Goal: Information Seeking & Learning: Learn about a topic

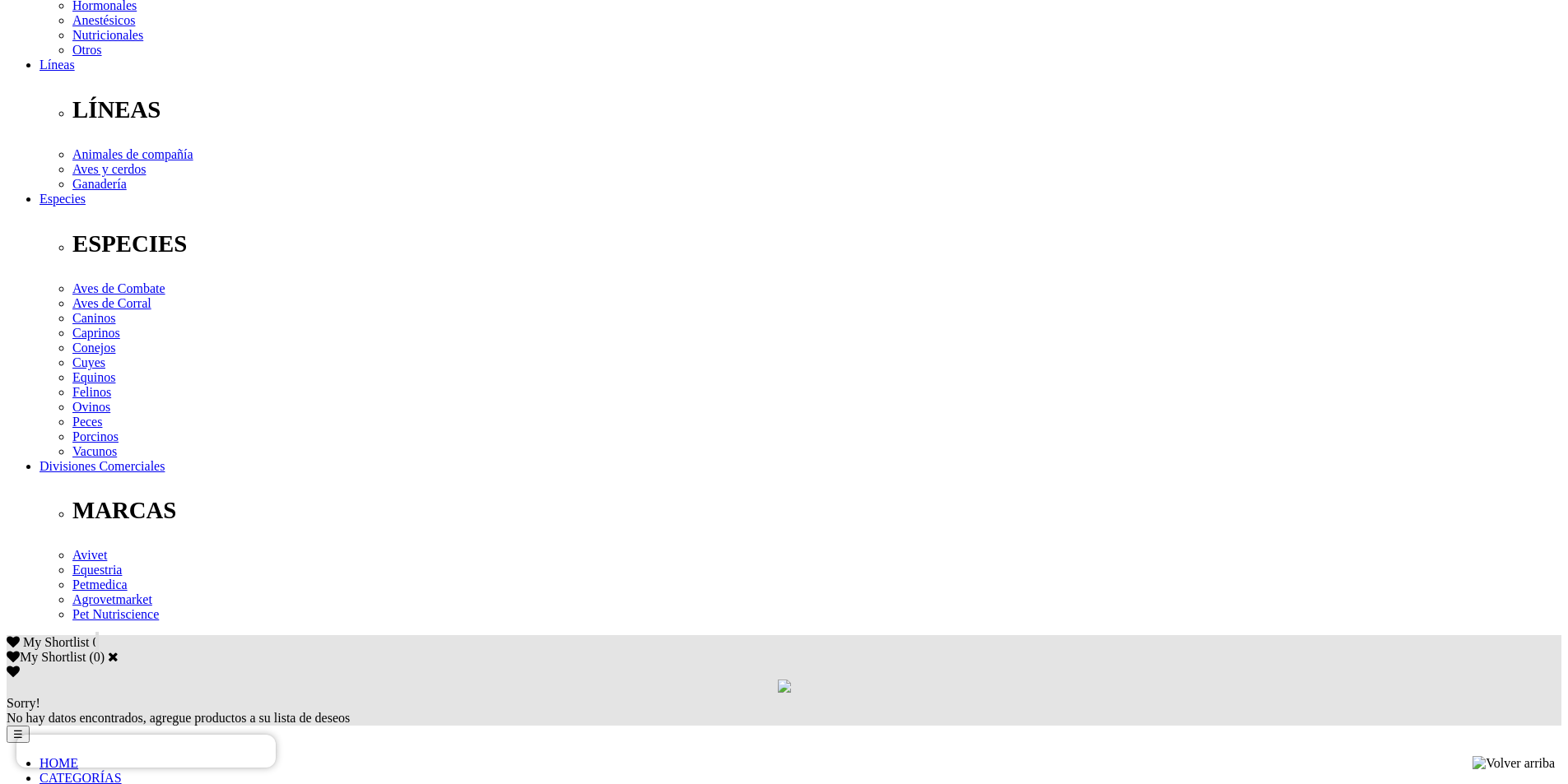
scroll to position [493, 0]
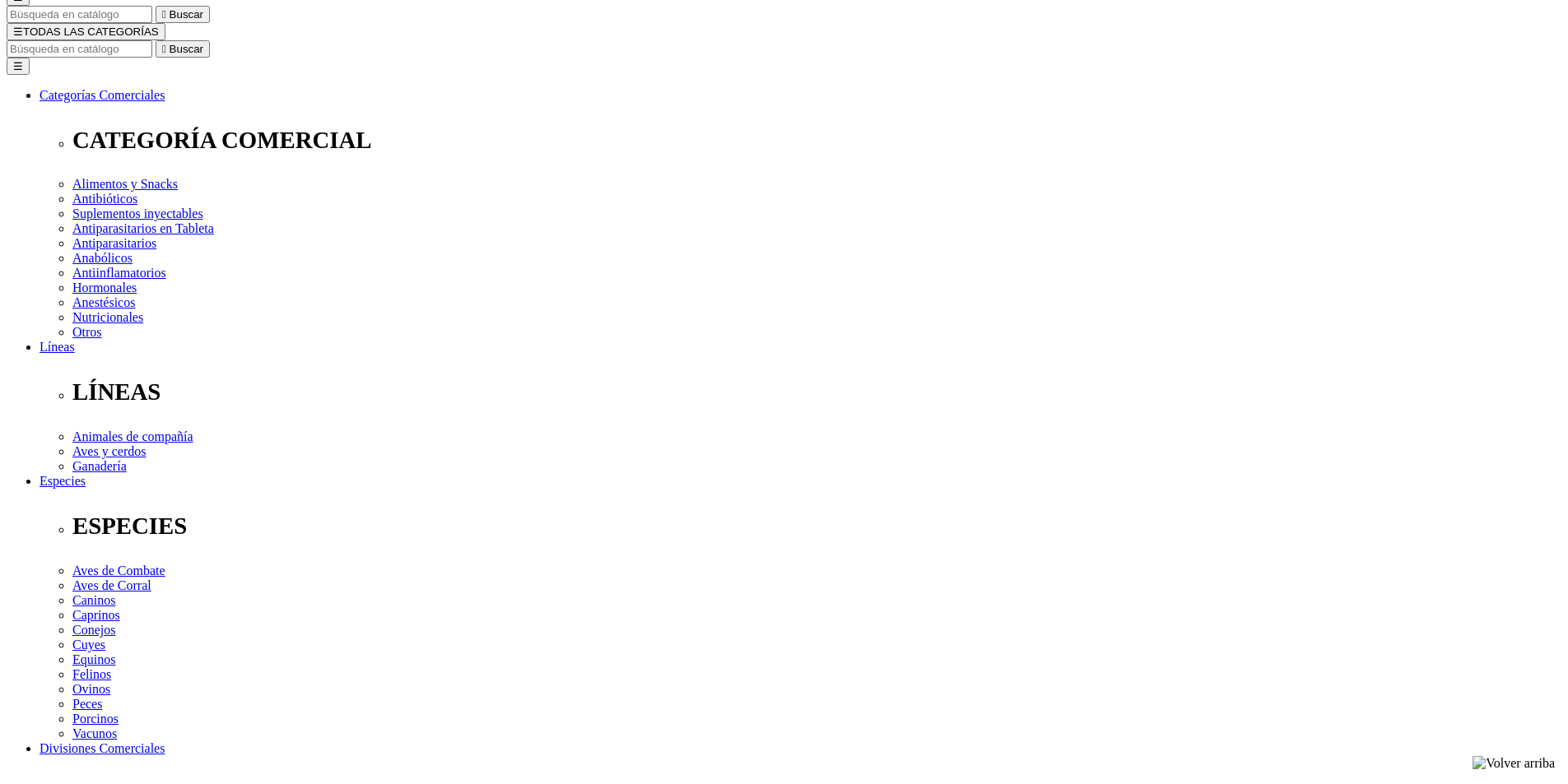
scroll to position [0, 0]
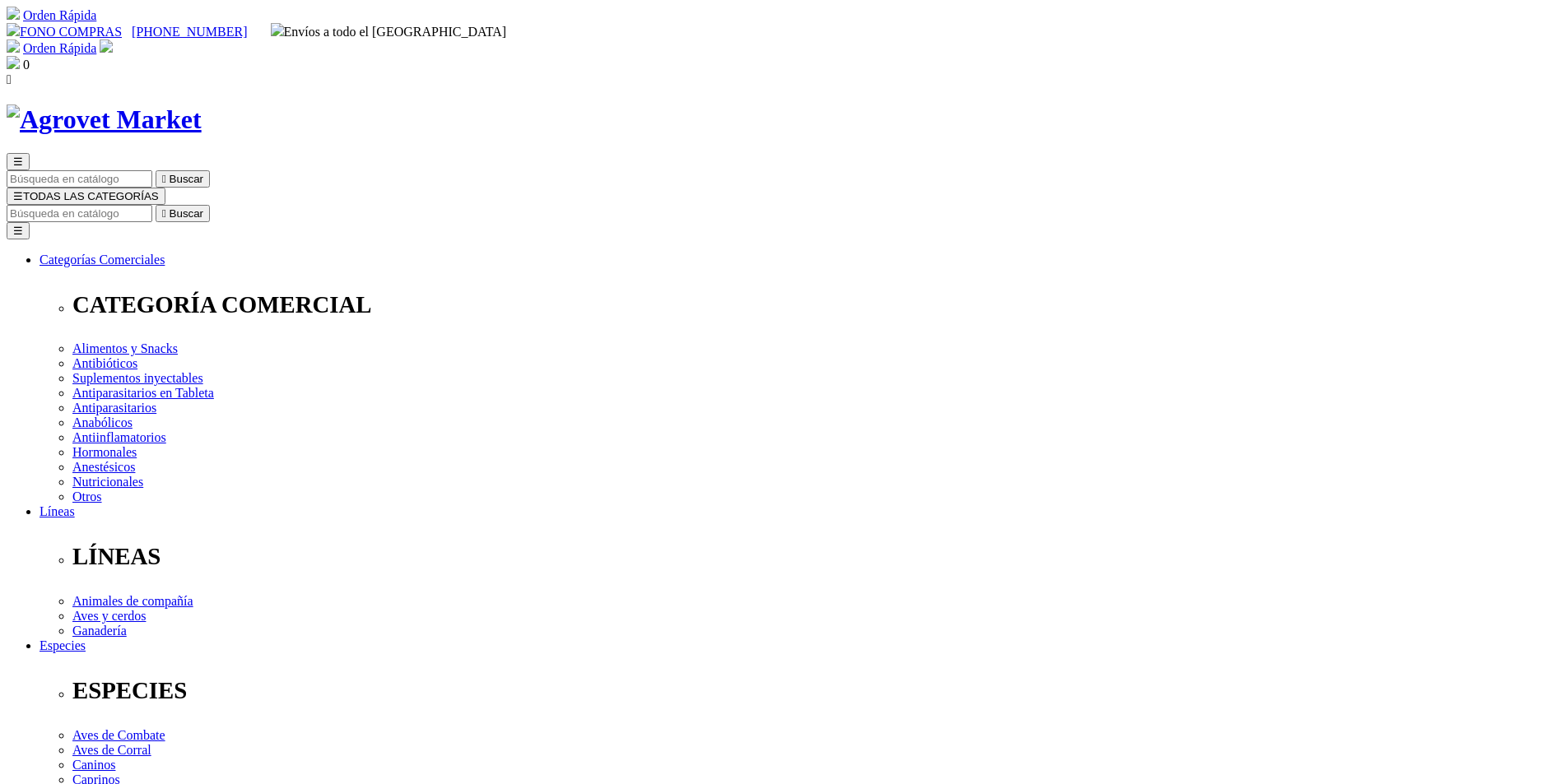
drag, startPoint x: 1309, startPoint y: 348, endPoint x: 1319, endPoint y: 361, distance: 16.4
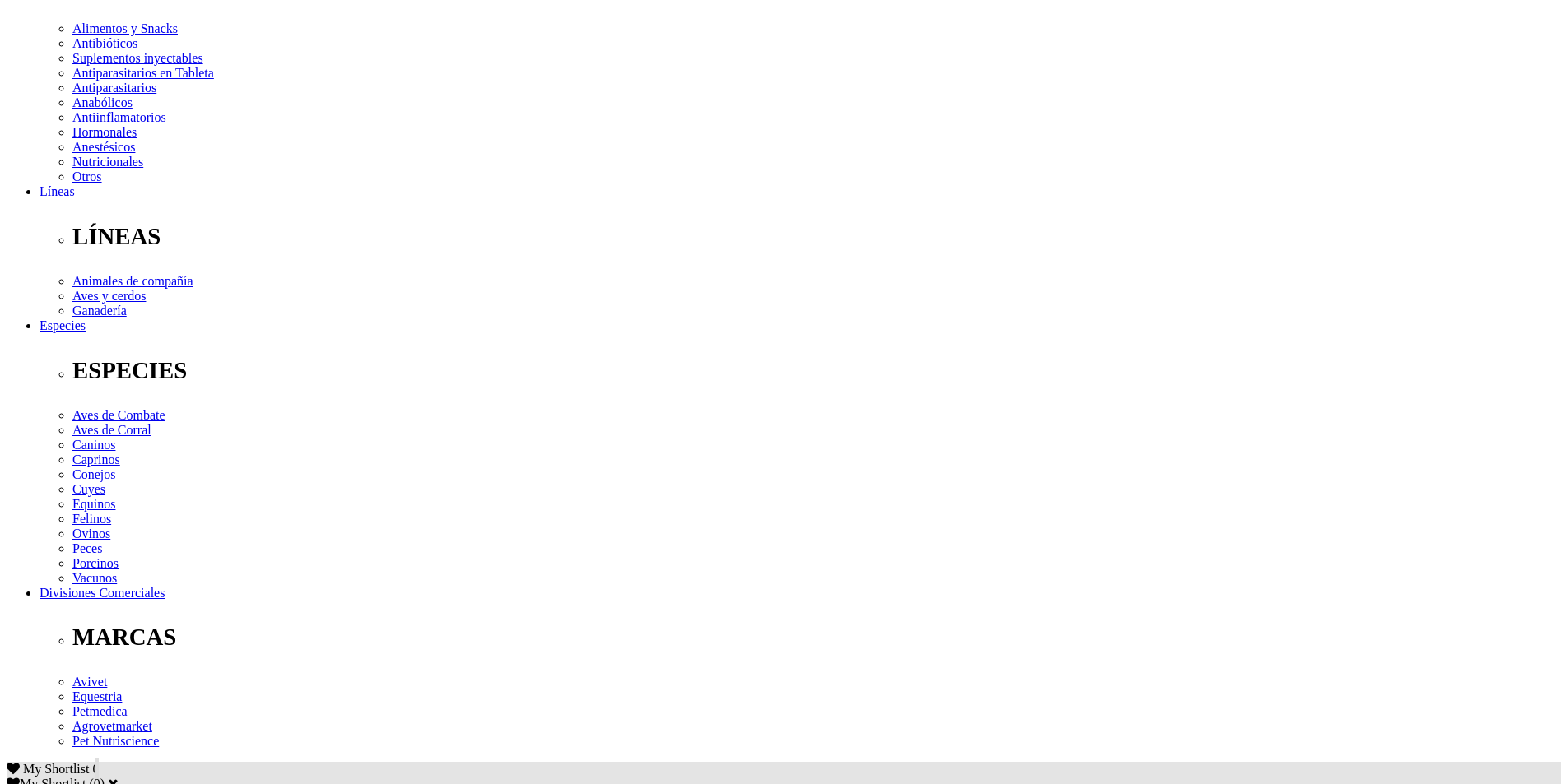
scroll to position [576, 0]
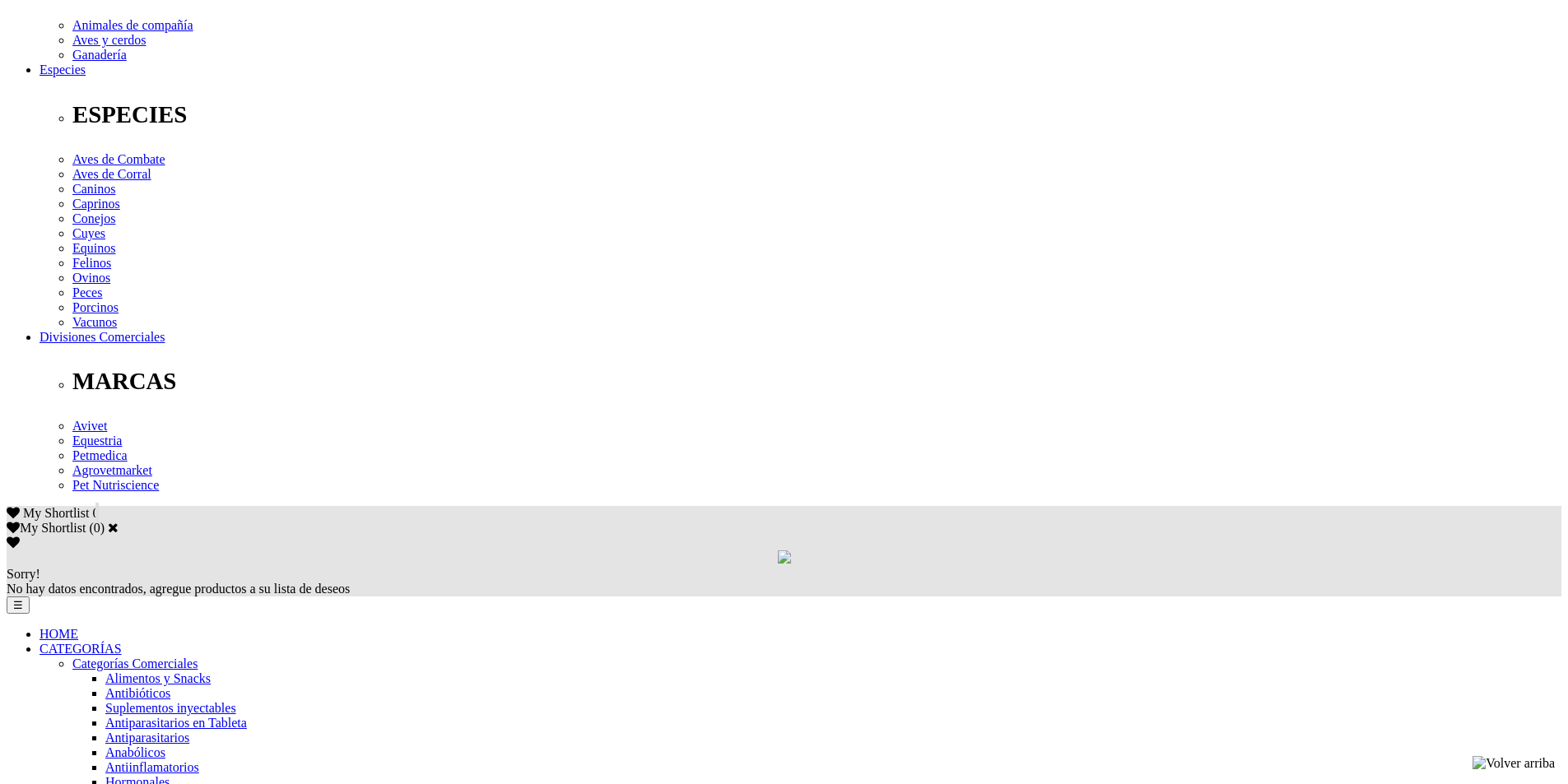
drag, startPoint x: 689, startPoint y: 514, endPoint x: 344, endPoint y: 283, distance: 415.2
drag, startPoint x: 961, startPoint y: 419, endPoint x: 980, endPoint y: 437, distance: 26.2
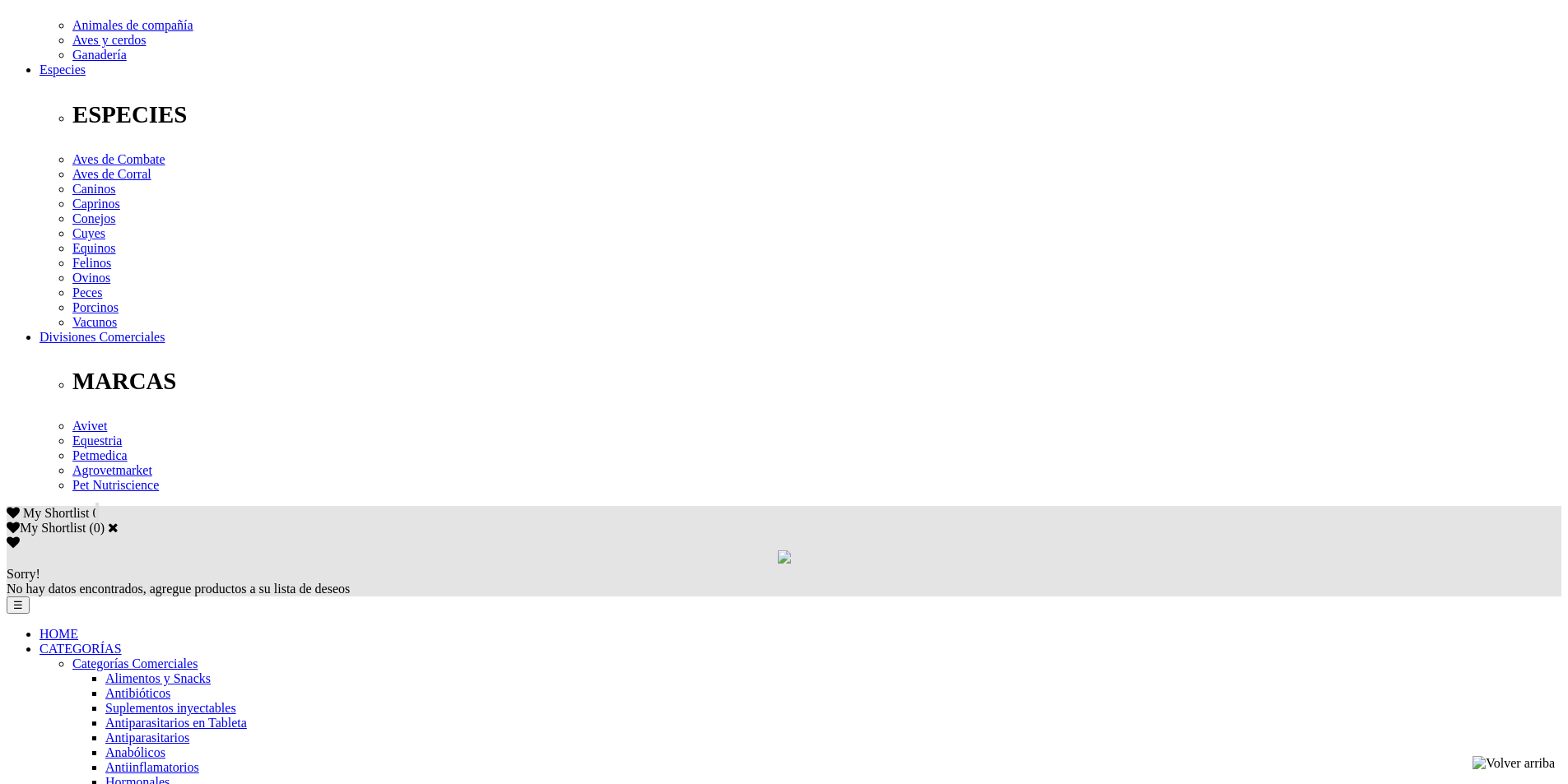
drag, startPoint x: 709, startPoint y: 510, endPoint x: 342, endPoint y: 261, distance: 443.5
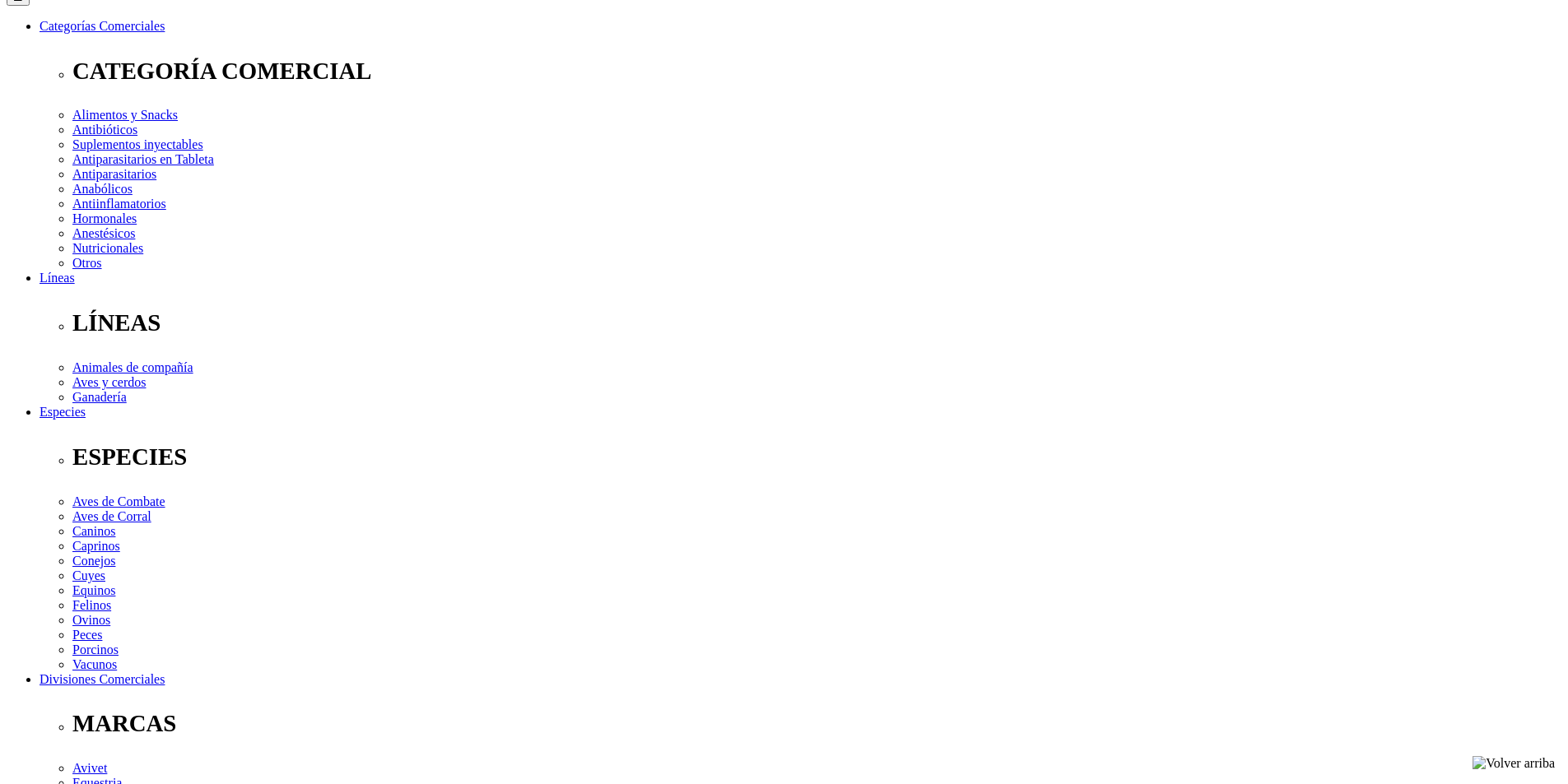
scroll to position [0, 0]
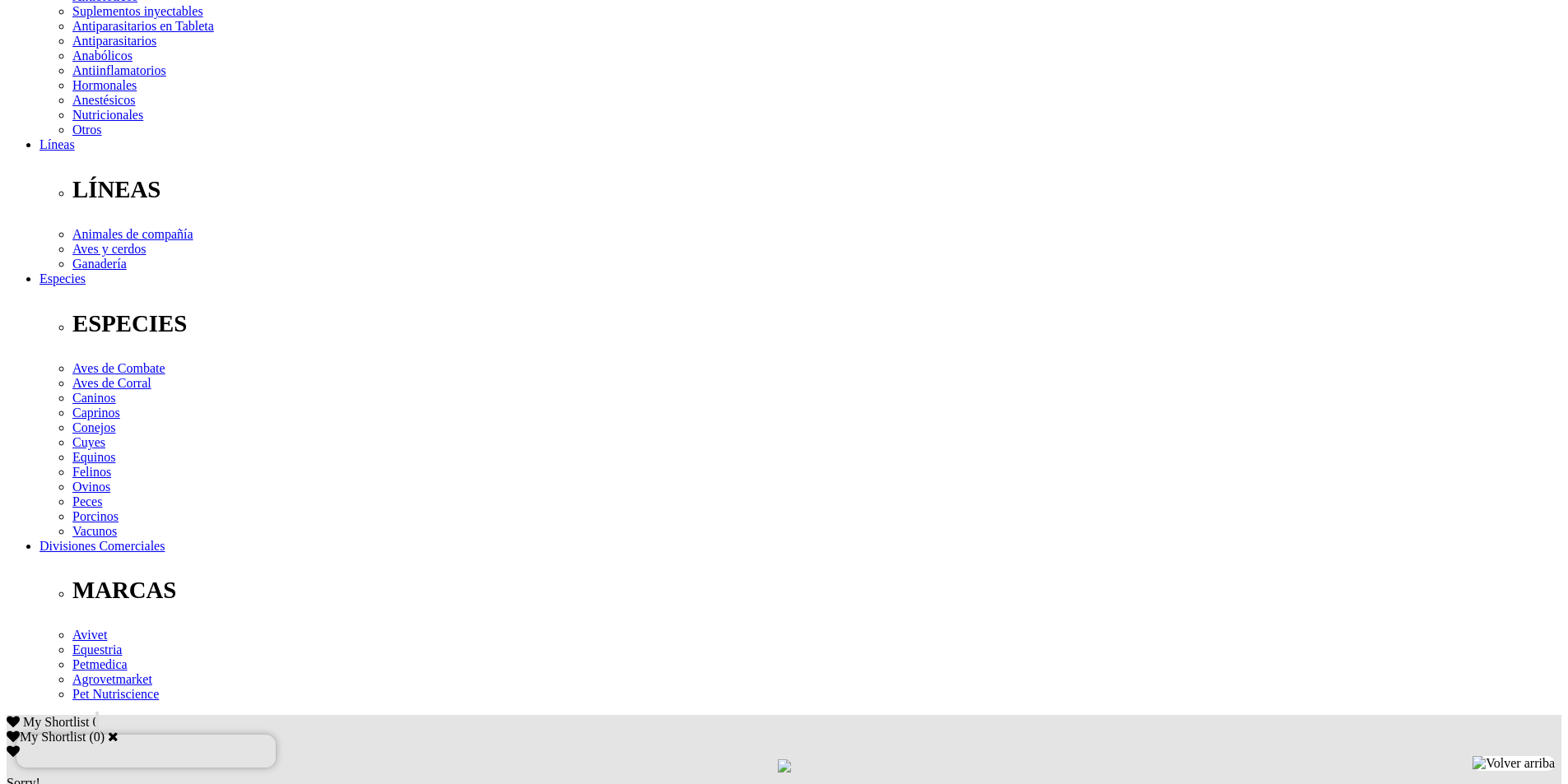
scroll to position [493, 0]
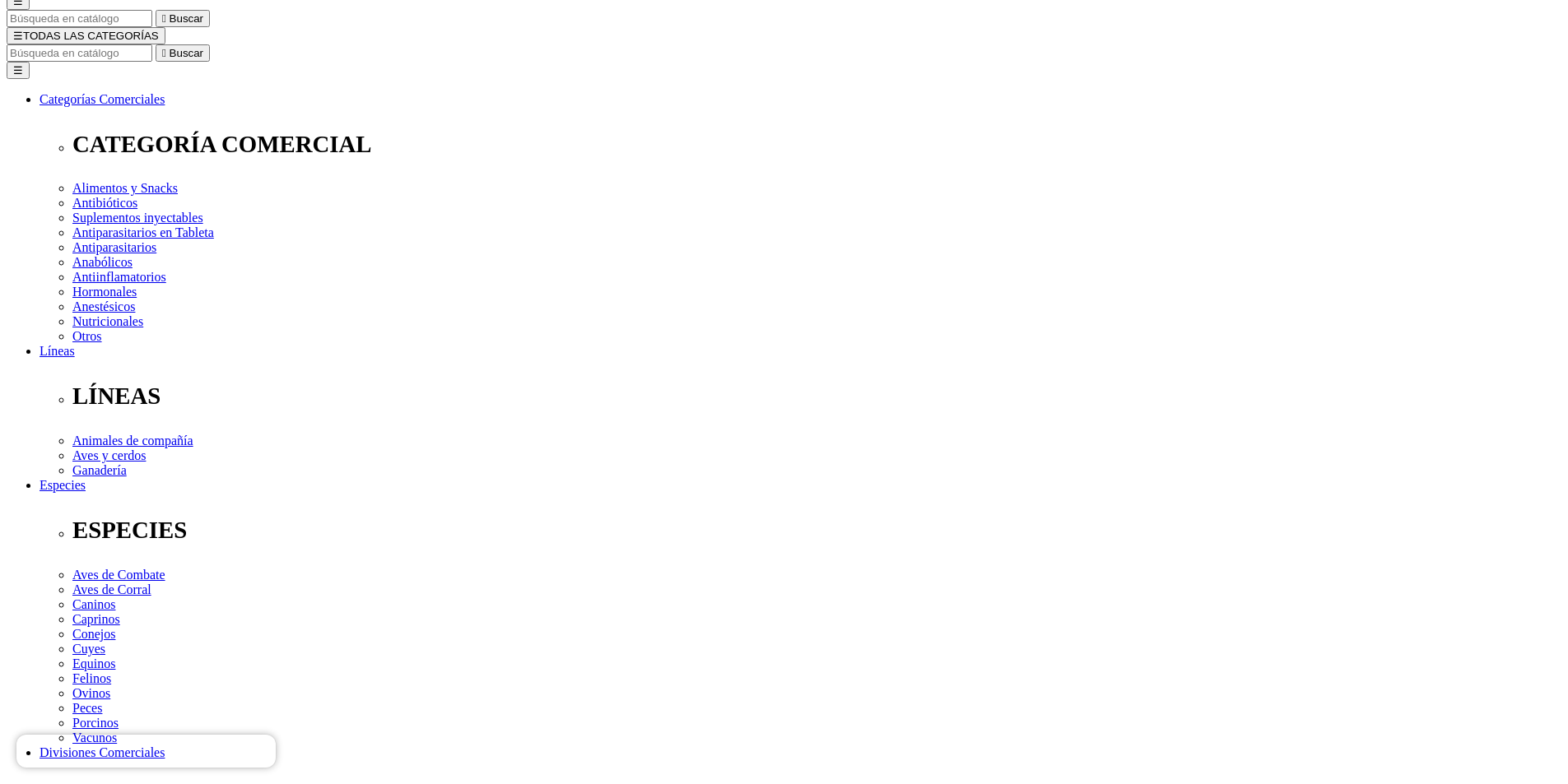
scroll to position [0, 0]
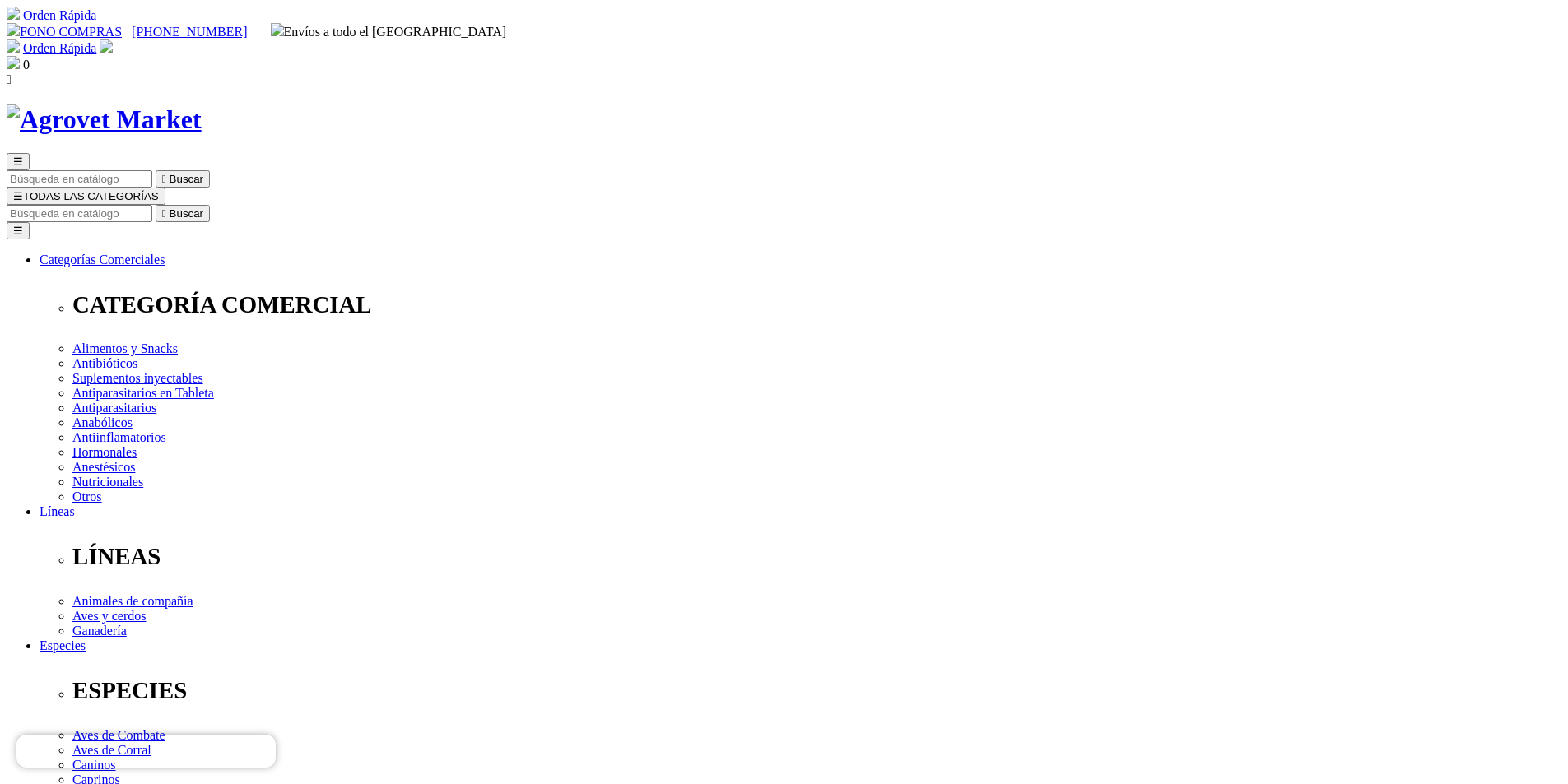
drag, startPoint x: 1327, startPoint y: 300, endPoint x: 1314, endPoint y: 317, distance: 21.4
